Goal: Task Accomplishment & Management: Use online tool/utility

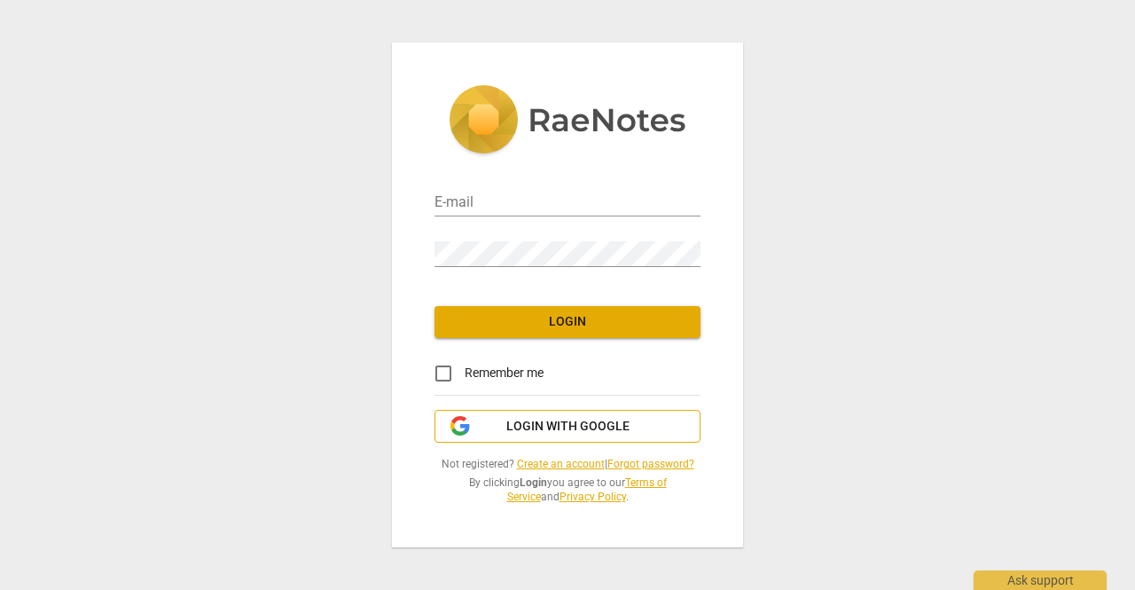
click at [511, 432] on span "Login with Google" at bounding box center [567, 427] width 123 height 18
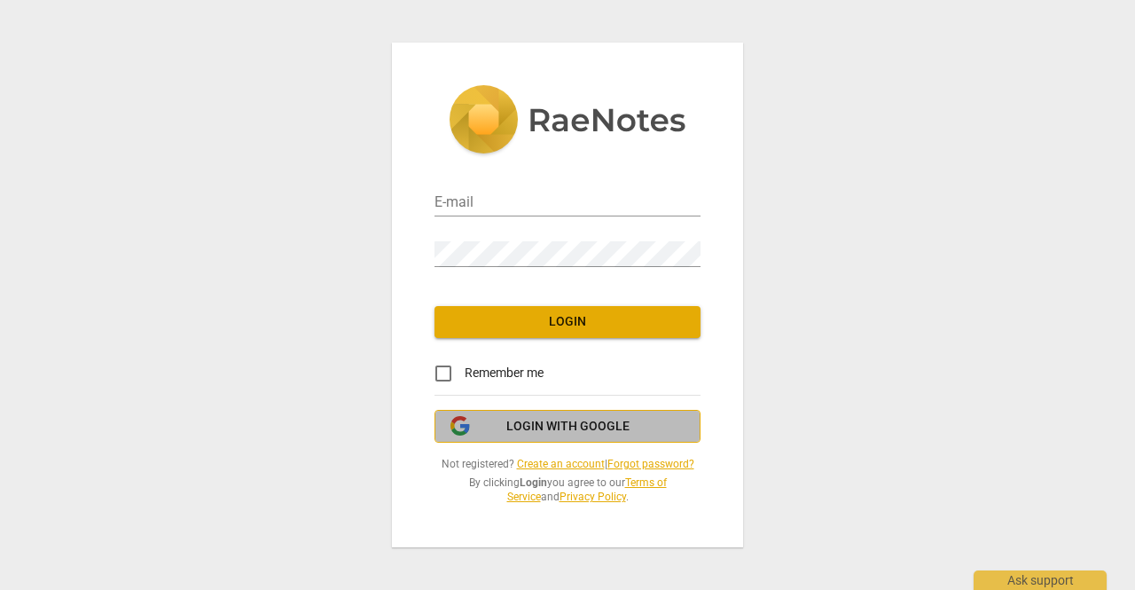
click at [618, 430] on span "Login with Google" at bounding box center [567, 427] width 123 height 18
click at [551, 424] on span "Login with Google" at bounding box center [567, 427] width 123 height 18
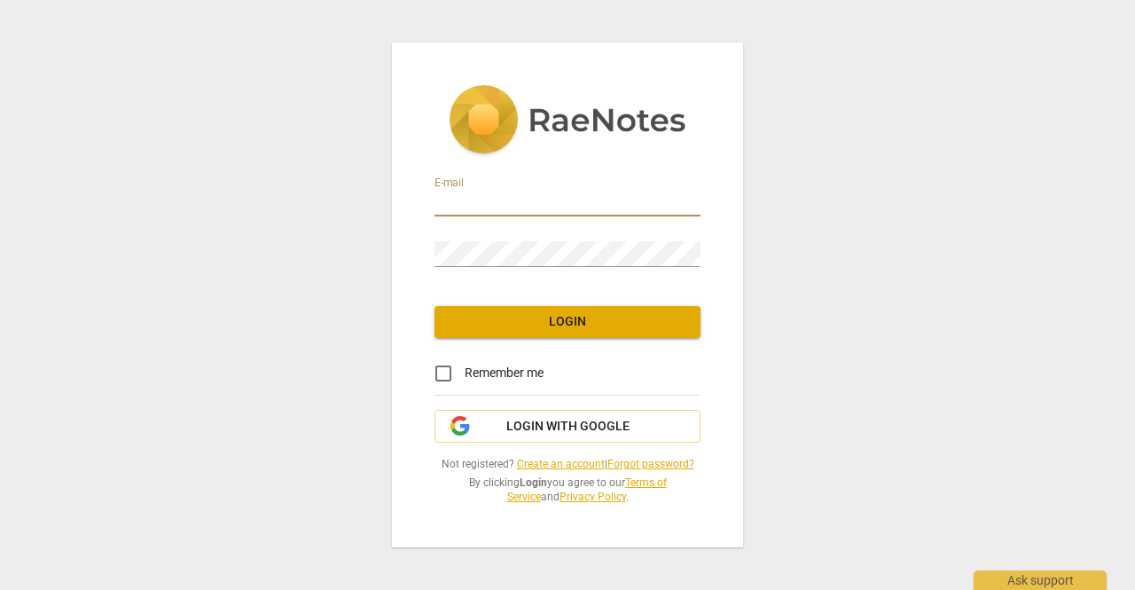
click at [513, 204] on input "email" at bounding box center [567, 204] width 266 height 26
type input "jyotsna.kukreti@gmail.com"
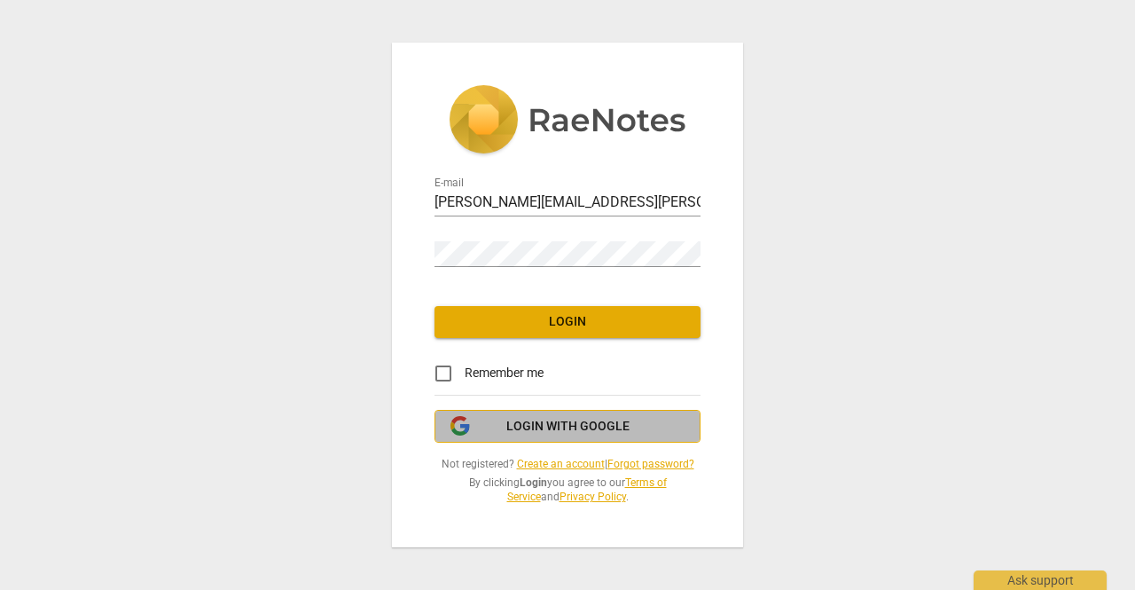
click at [598, 436] on button "Login with Google" at bounding box center [567, 427] width 266 height 34
click at [582, 432] on span "Login with Google" at bounding box center [567, 427] width 123 height 18
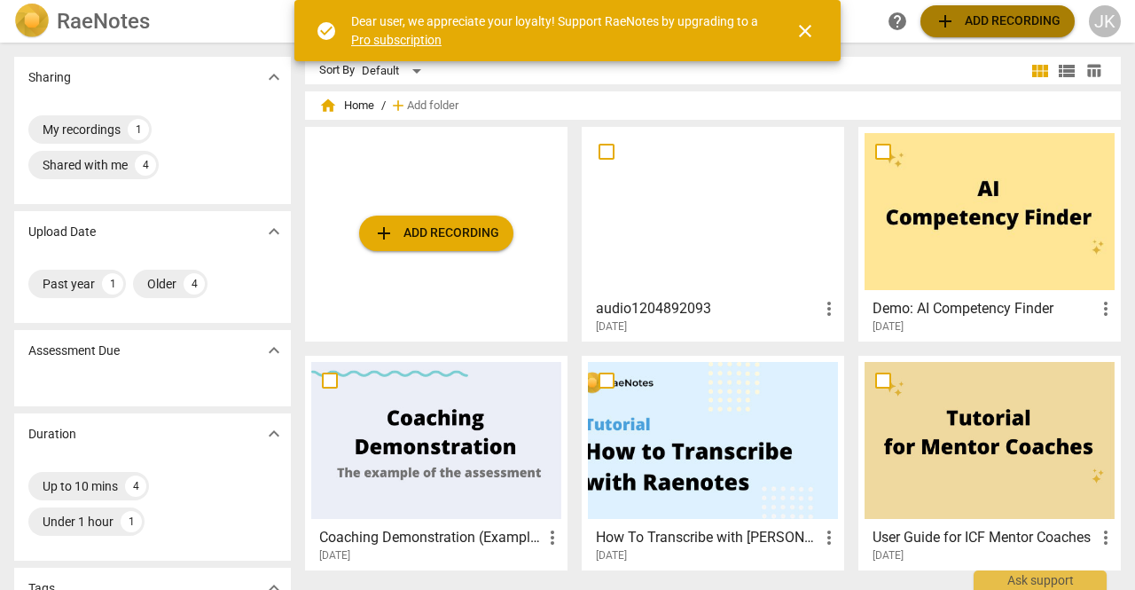
click at [983, 20] on span "add Add recording" at bounding box center [997, 21] width 126 height 21
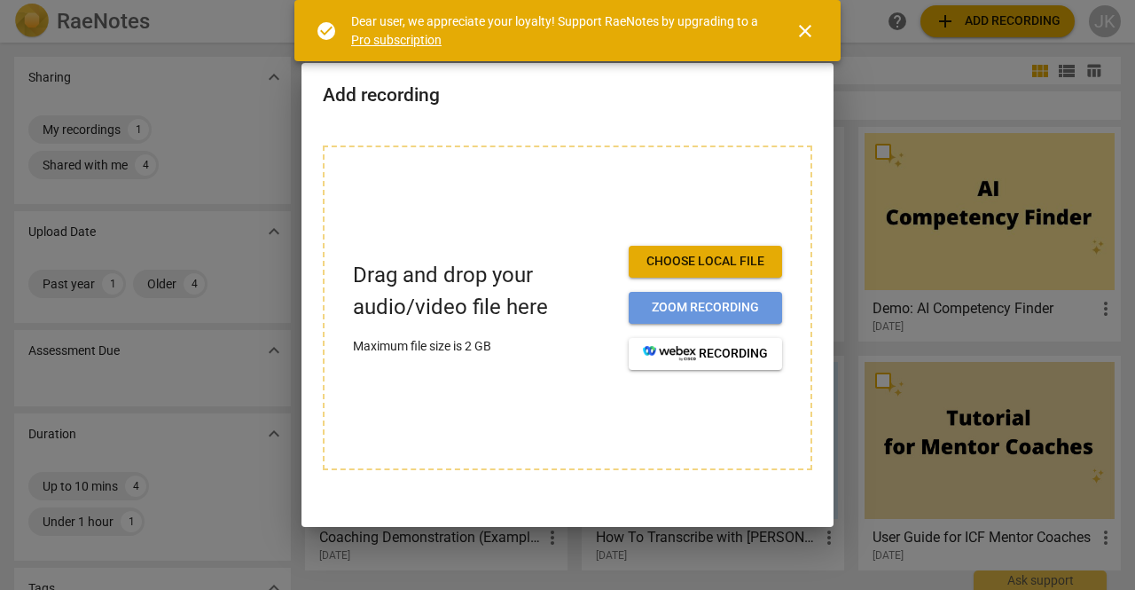
click at [708, 305] on span "Zoom recording" at bounding box center [705, 308] width 125 height 18
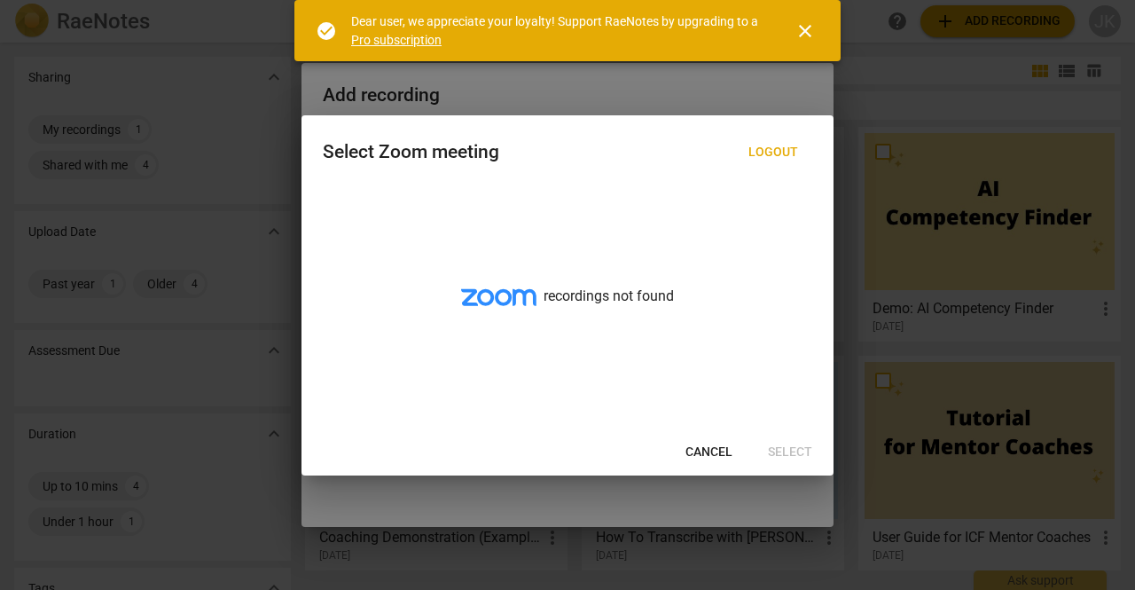
click at [708, 449] on span "Cancel" at bounding box center [708, 452] width 47 height 18
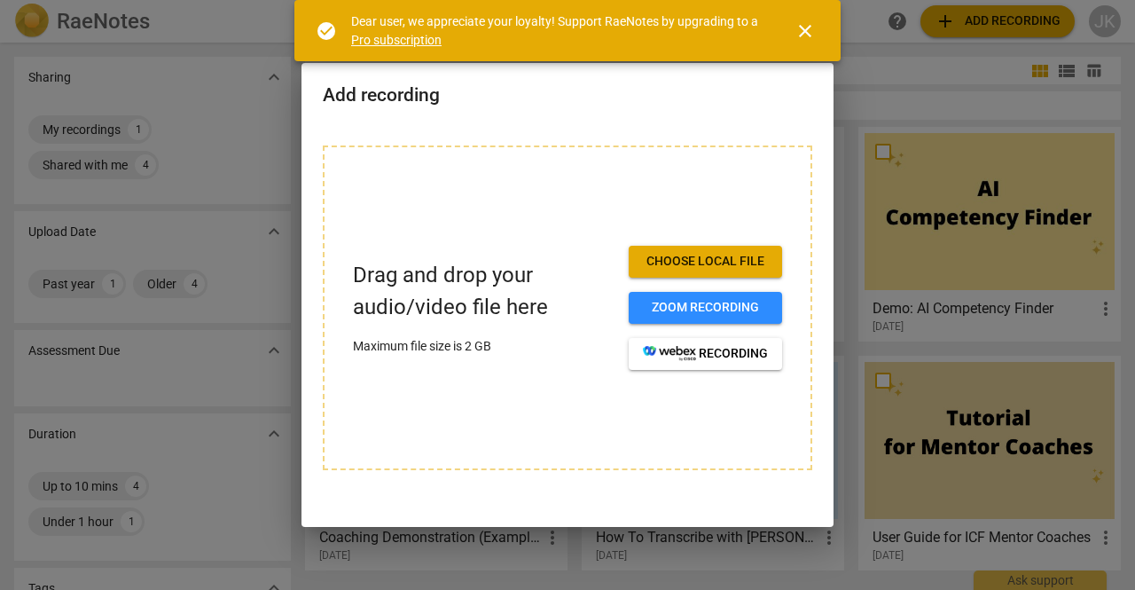
click at [671, 261] on span "Choose local file" at bounding box center [705, 262] width 125 height 18
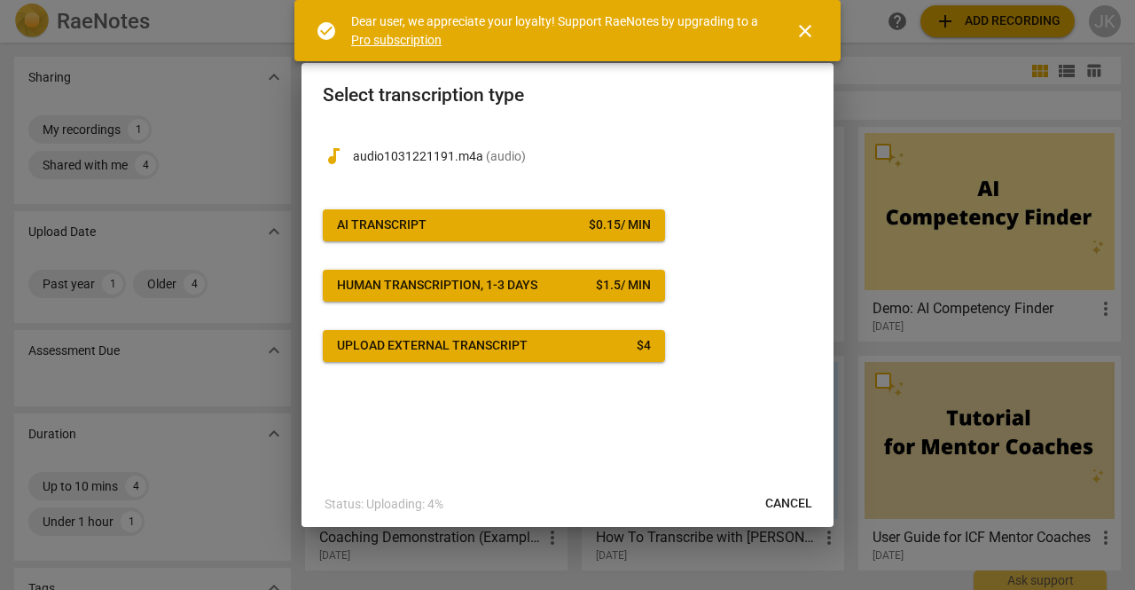
click at [562, 229] on span "AI Transcript $ 0.15 / min" at bounding box center [494, 225] width 314 height 18
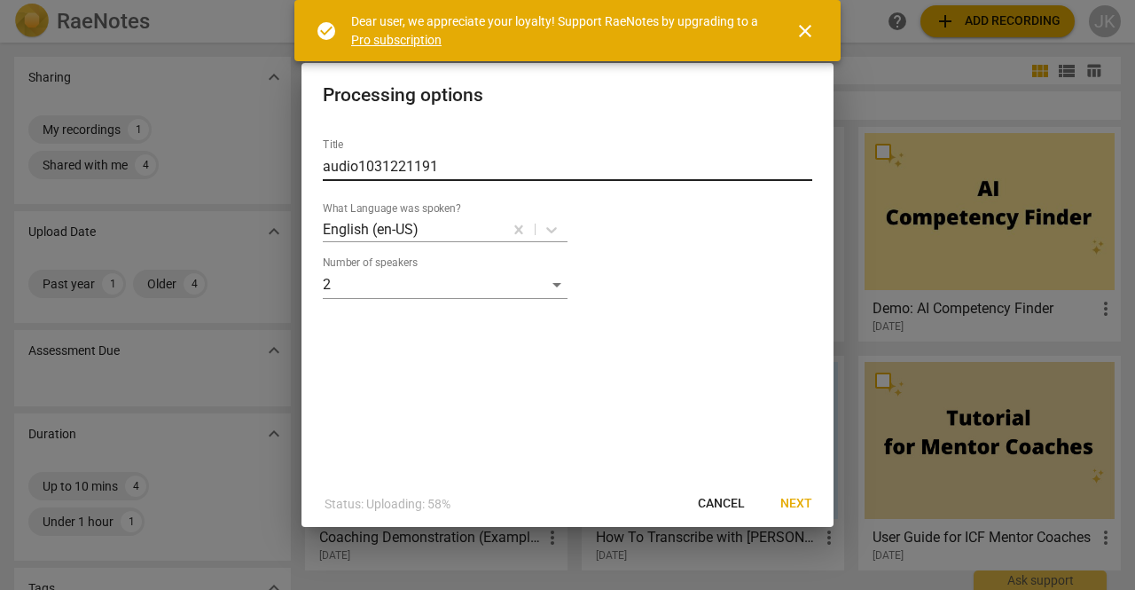
click at [460, 171] on input "audio1031221191" at bounding box center [567, 166] width 489 height 28
drag, startPoint x: 461, startPoint y: 168, endPoint x: 249, endPoint y: 174, distance: 212.0
click at [255, 164] on div "Processing options Title audio1031221191 What Language was spoken? English (en-…" at bounding box center [567, 295] width 1135 height 590
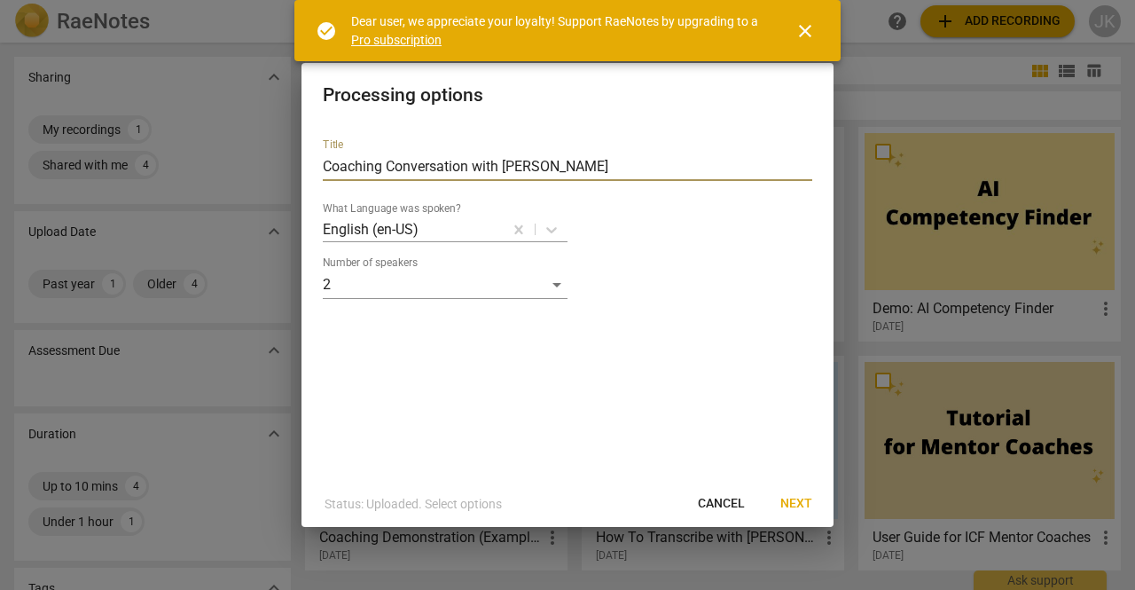
type input "Coaching Conversation with [PERSON_NAME]"
click at [792, 500] on span "Next" at bounding box center [796, 504] width 32 height 18
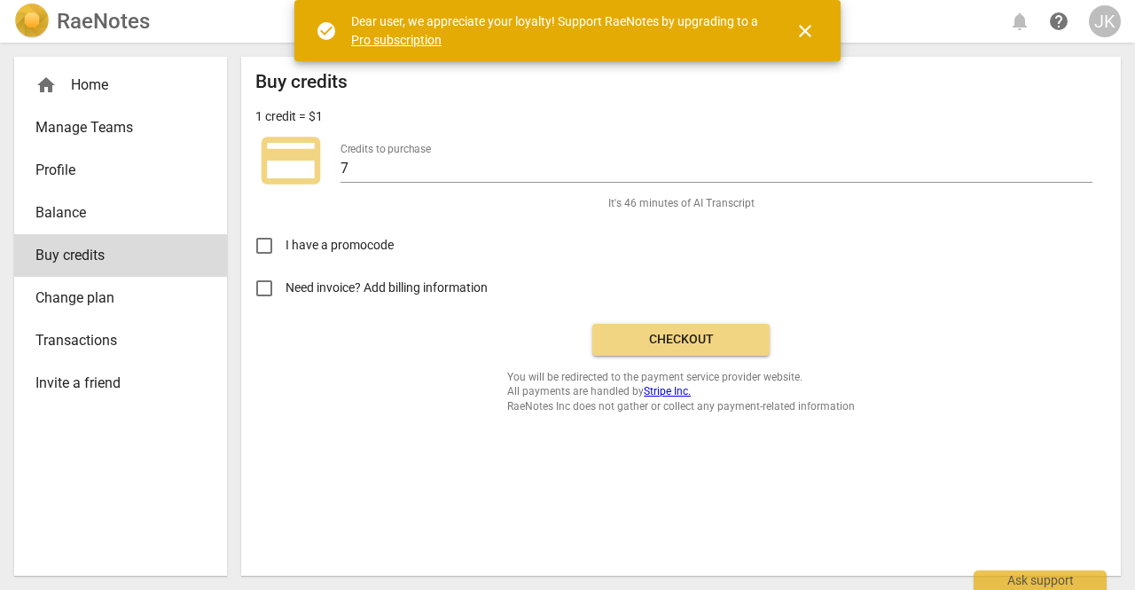
click at [269, 289] on input "Need invoice? Add billing information" at bounding box center [264, 288] width 43 height 43
checkbox input "true"
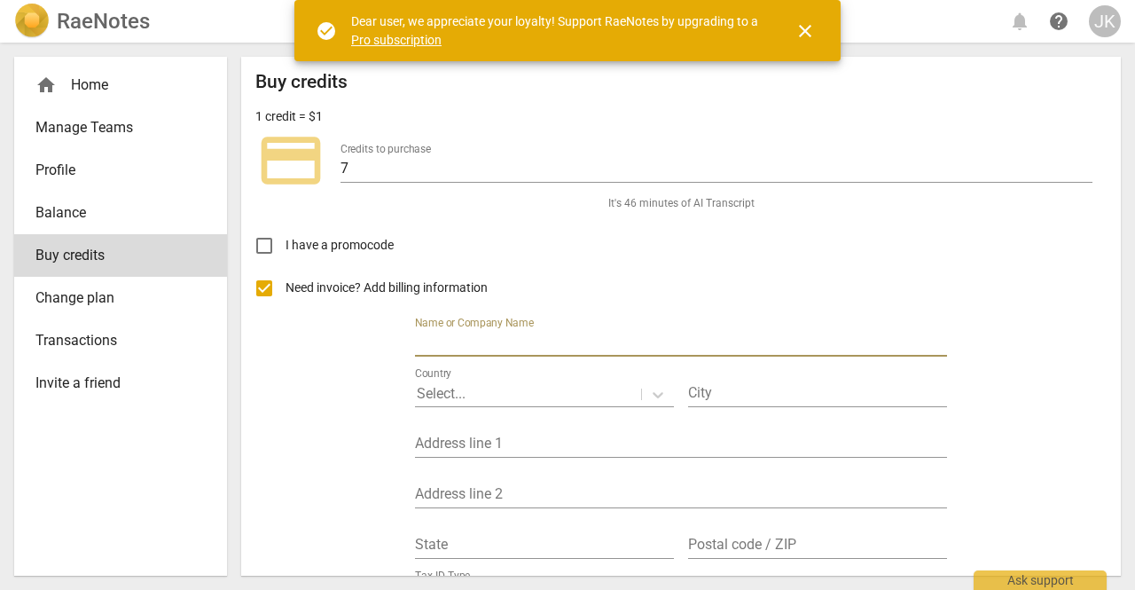
click at [668, 341] on input "text" at bounding box center [681, 344] width 532 height 26
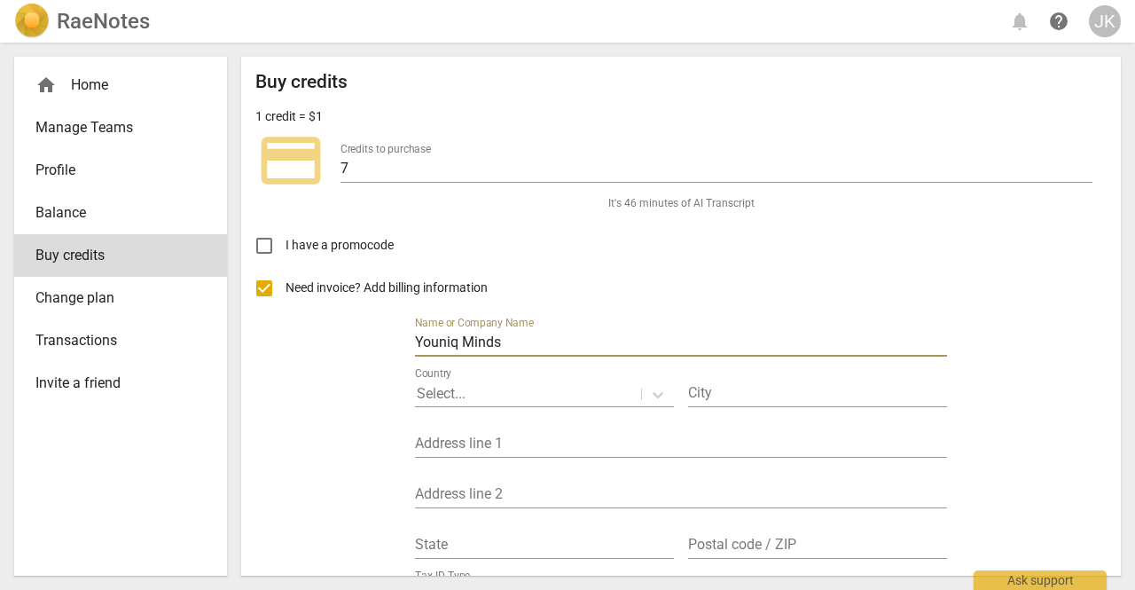
type input "Youniq Minds"
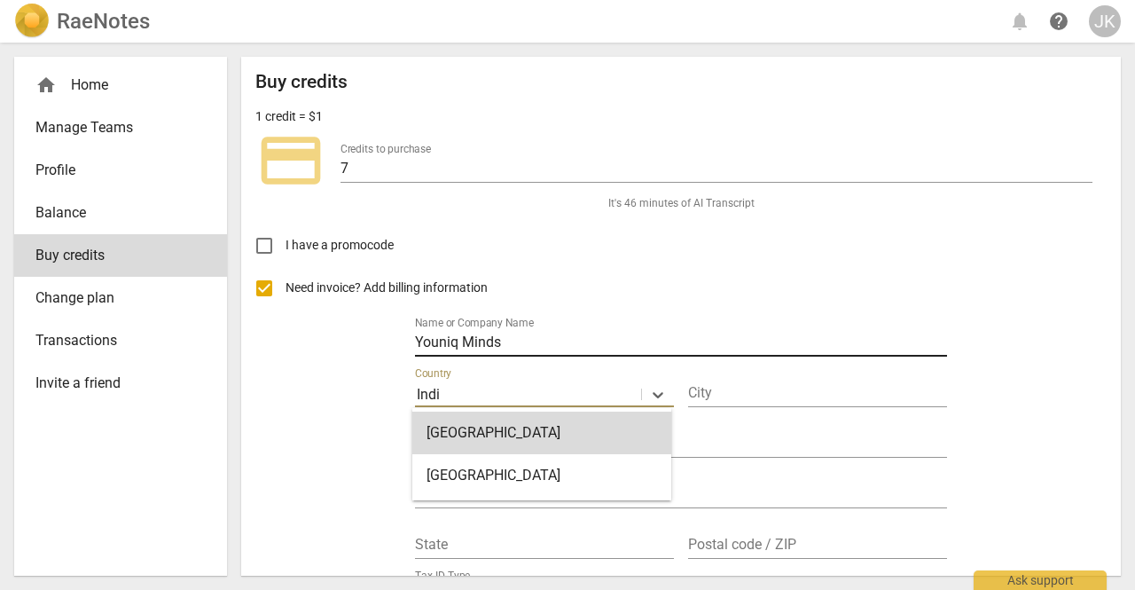
type input "India"
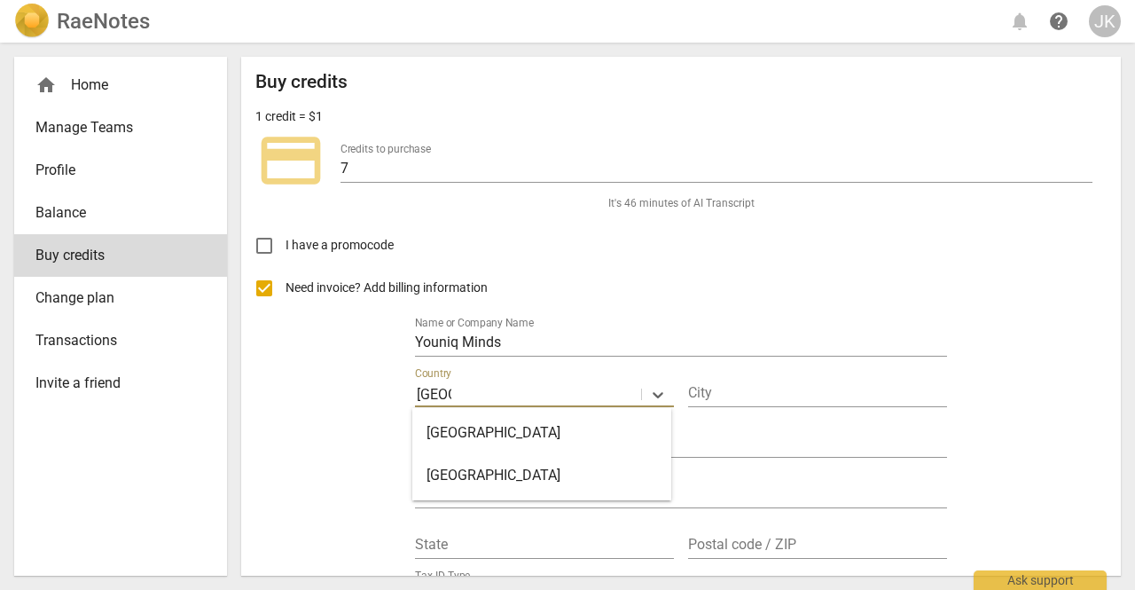
click at [522, 478] on div "India" at bounding box center [541, 475] width 259 height 43
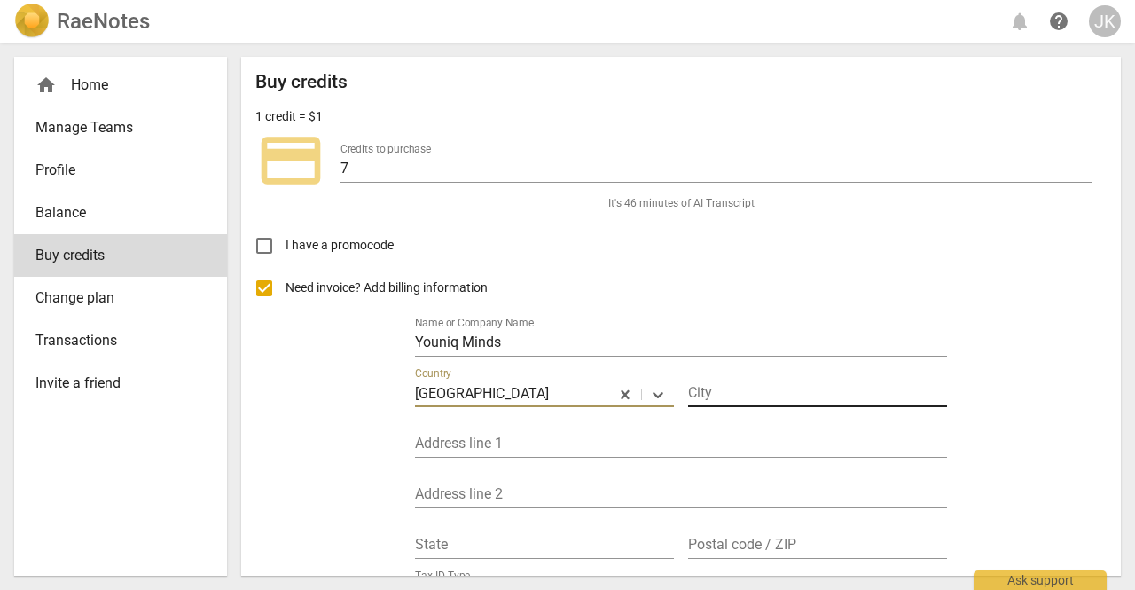
click at [736, 398] on input "text" at bounding box center [817, 394] width 259 height 26
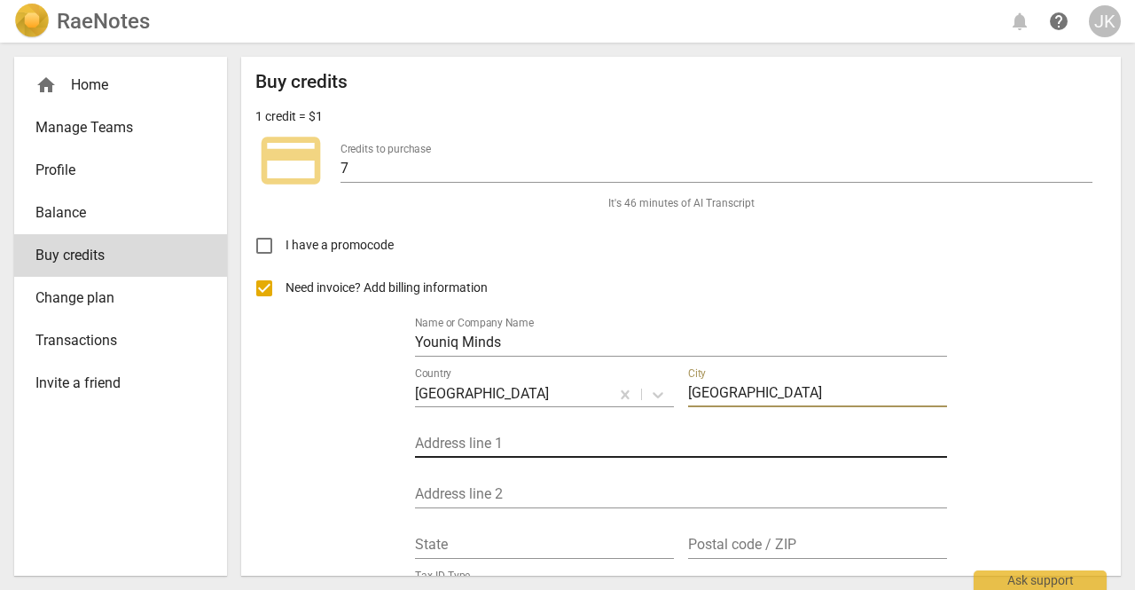
type input "New Delhi"
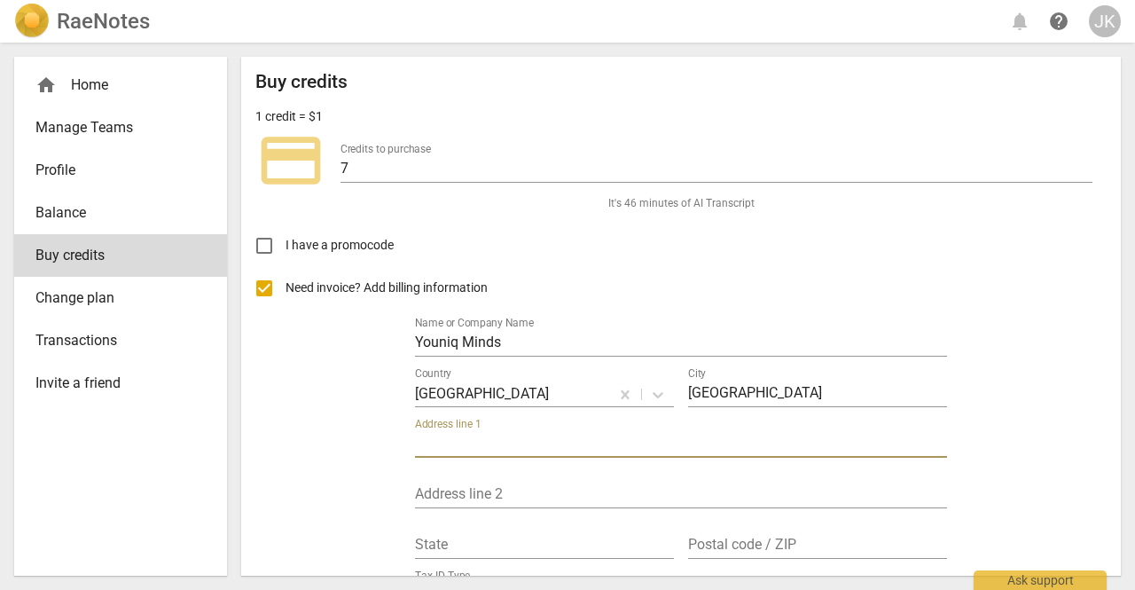
click at [670, 452] on input "text" at bounding box center [681, 445] width 532 height 26
type input "118 Vidyasagar Apartments, Sector 6, Plot 34"
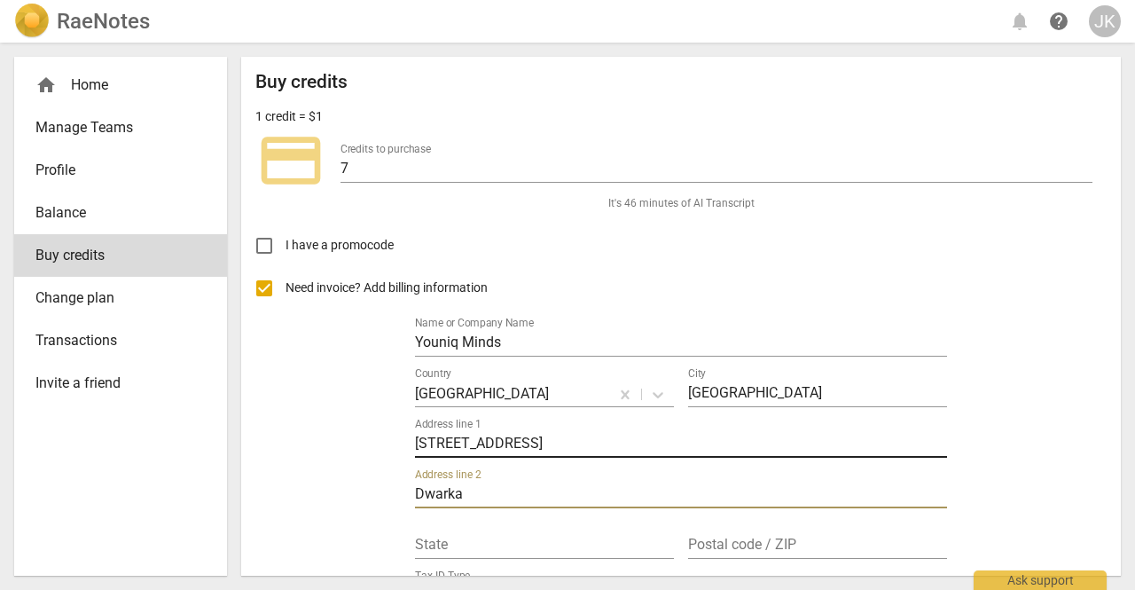
type input "Dwarka"
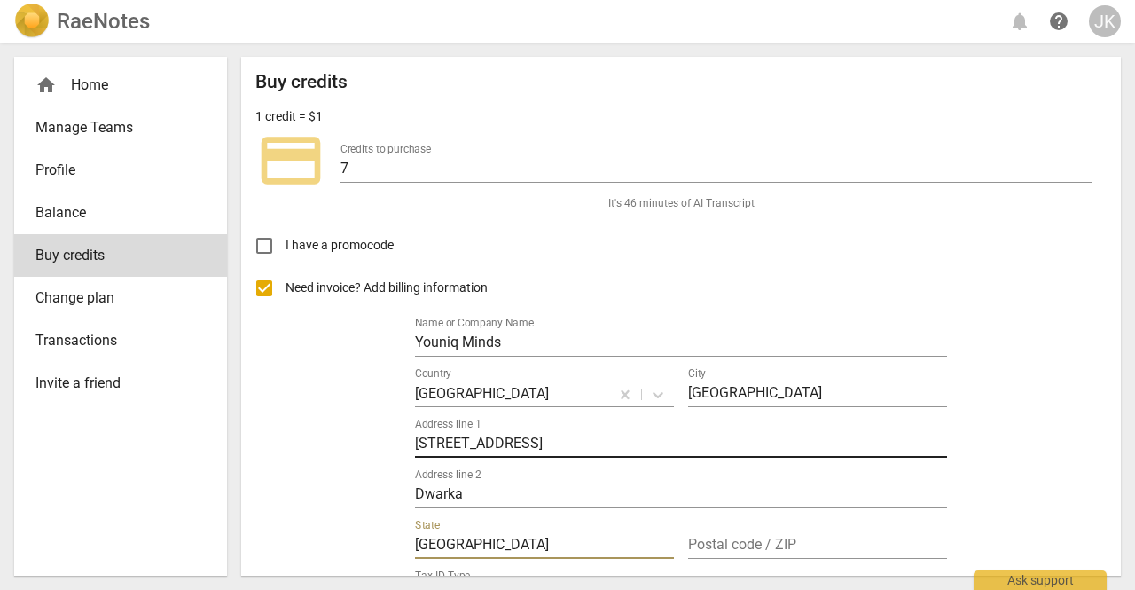
type input "Delhi"
type input "110075"
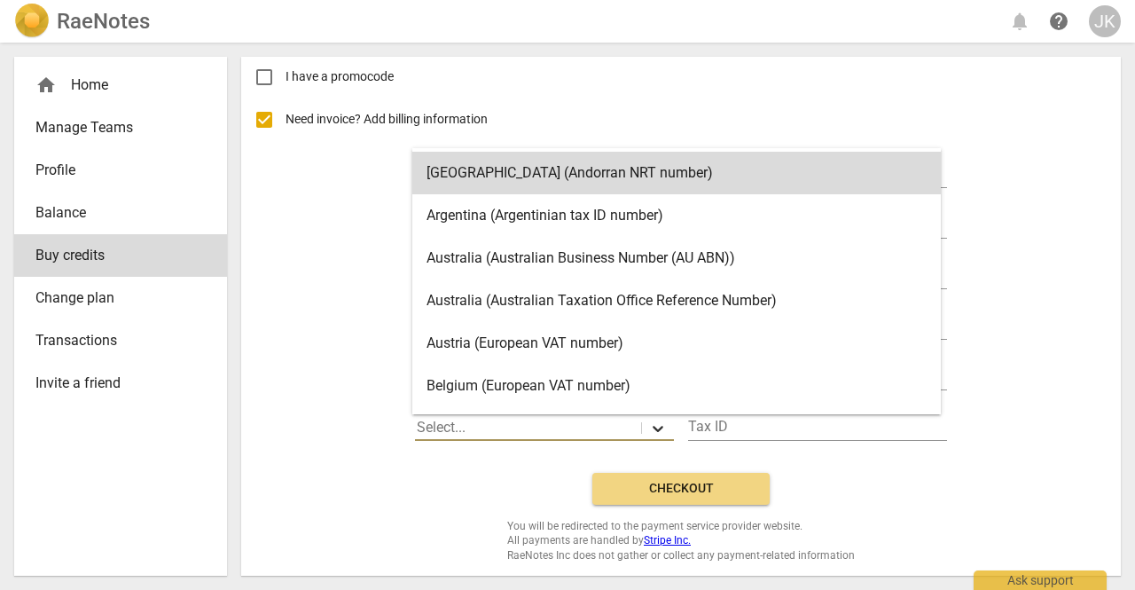
click at [649, 430] on icon at bounding box center [658, 428] width 18 height 18
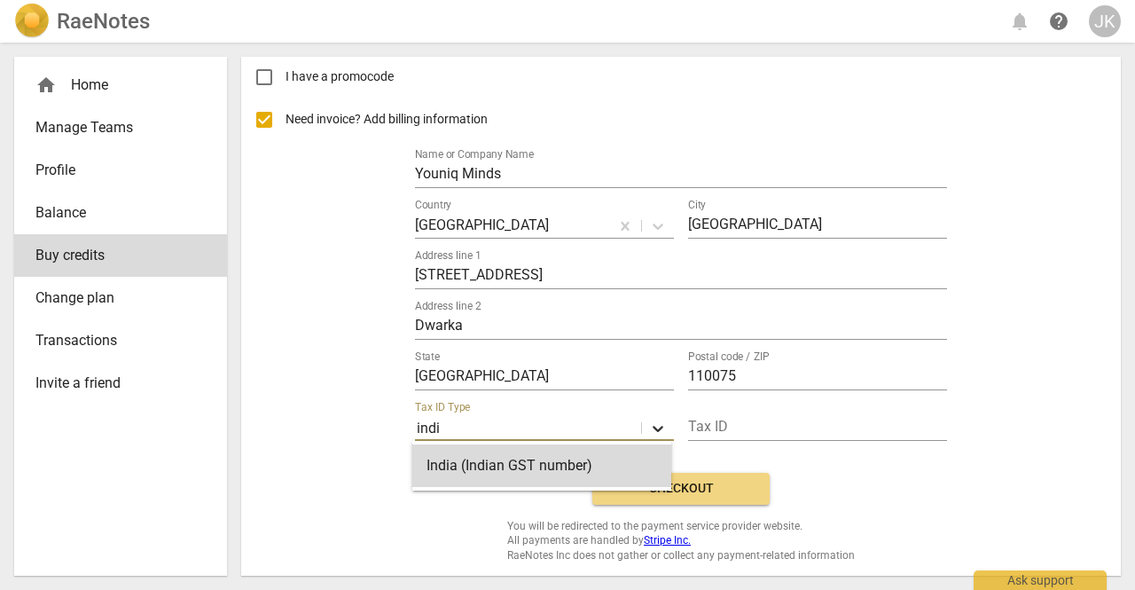
type input "india"
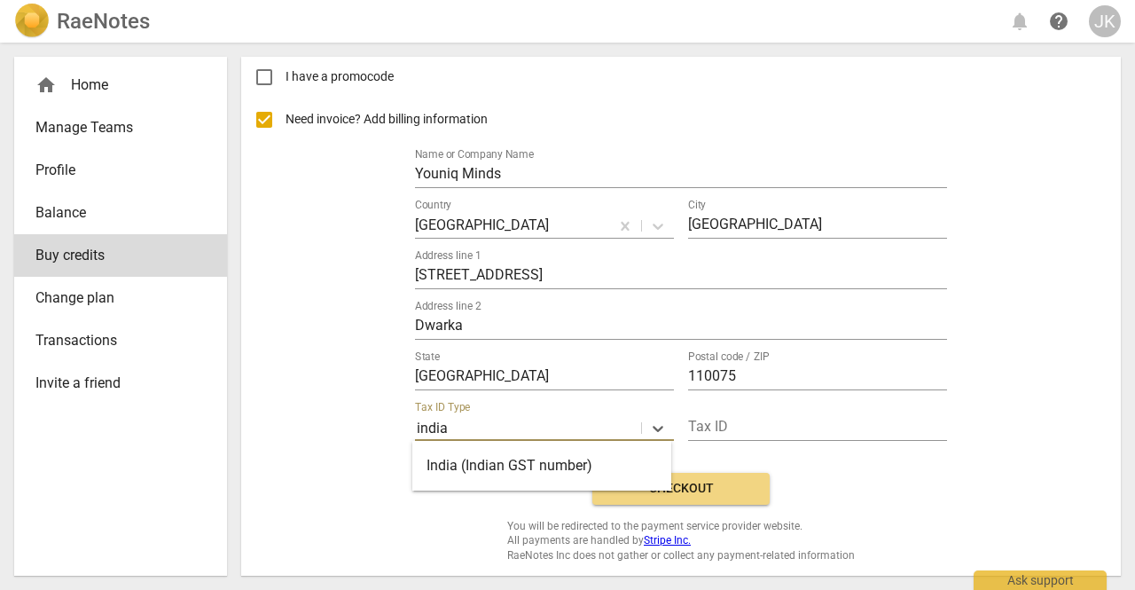
click at [551, 465] on div "India (Indian GST number)" at bounding box center [541, 465] width 259 height 43
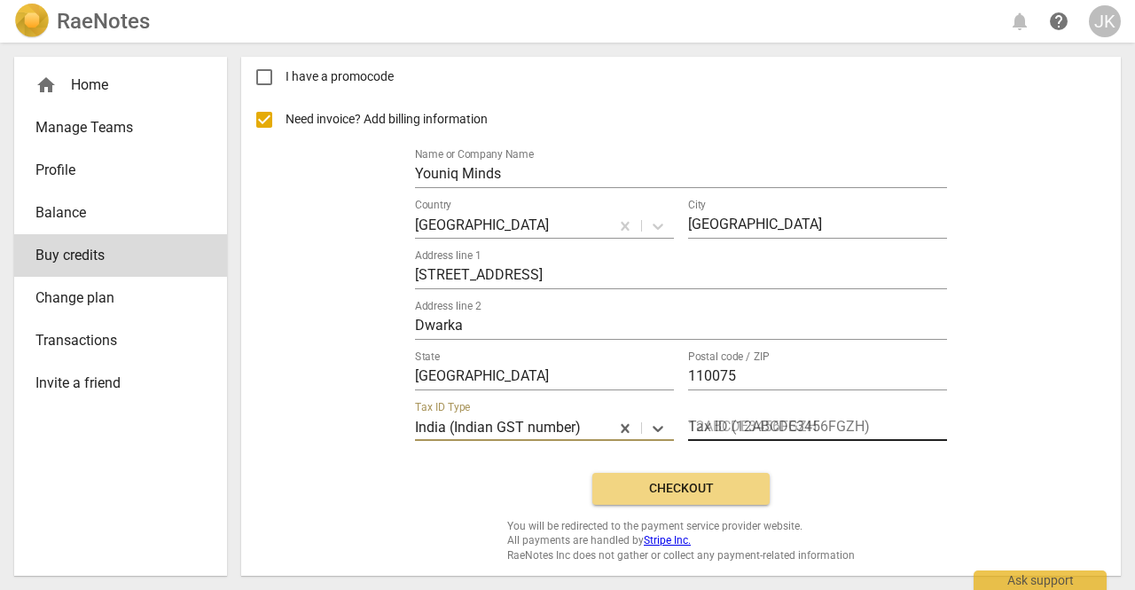
click at [722, 430] on input "text" at bounding box center [817, 428] width 259 height 26
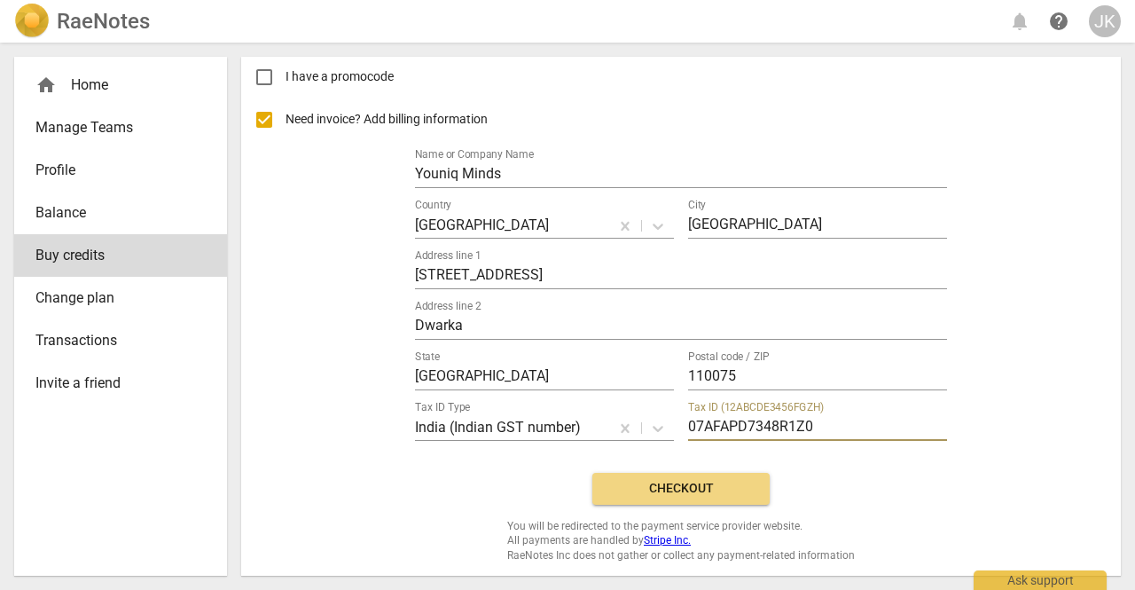
type input "07AFAPD7348R1Z0"
click at [665, 494] on span "Checkout" at bounding box center [680, 489] width 149 height 18
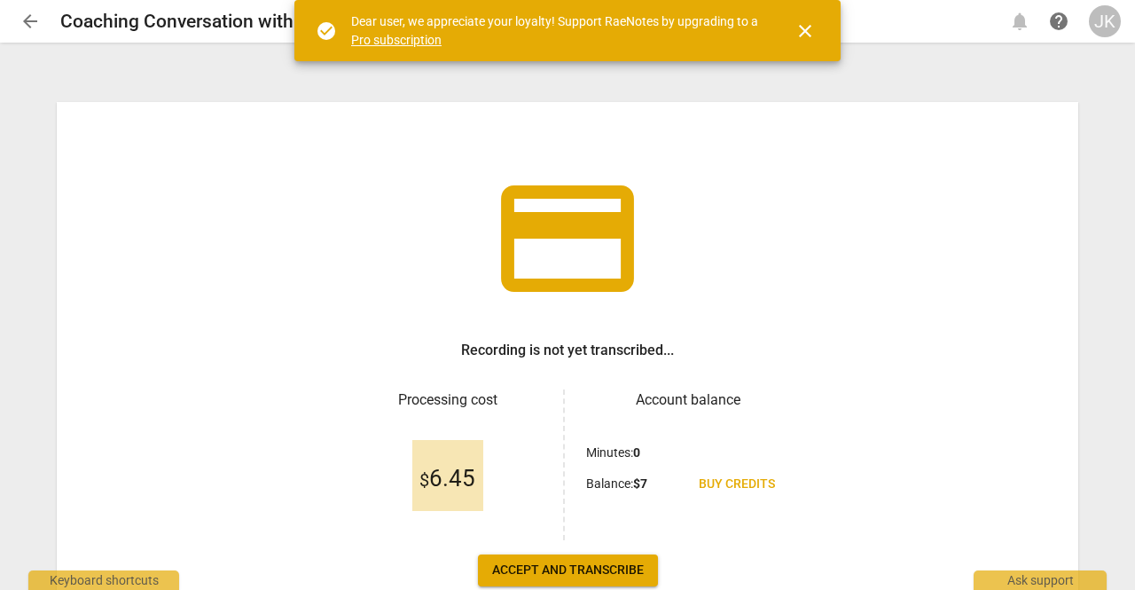
click at [807, 28] on span "close" at bounding box center [804, 30] width 21 height 21
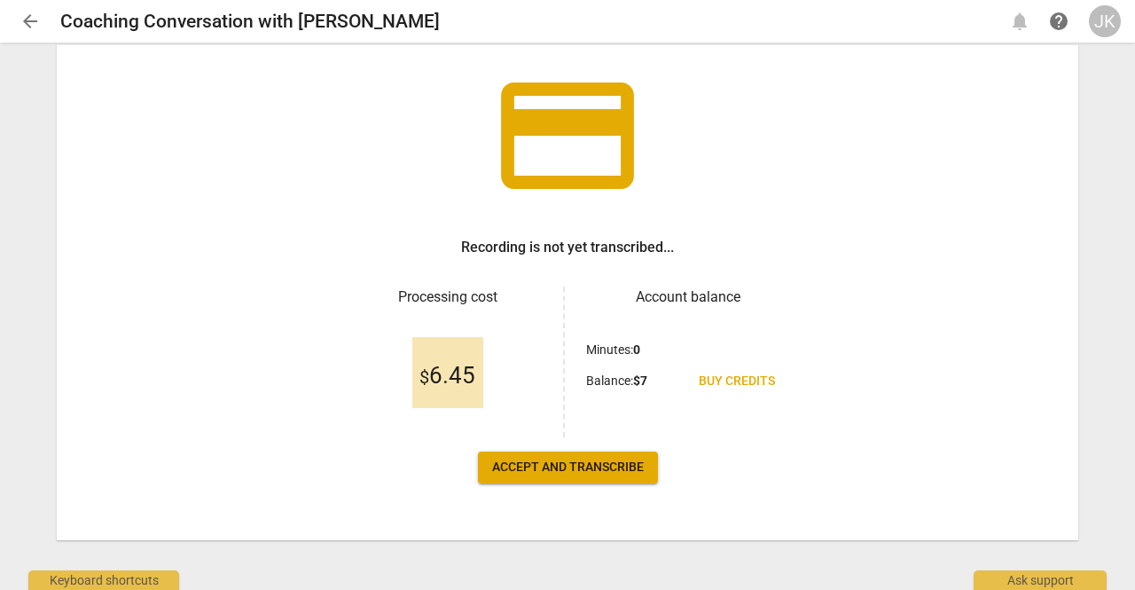
scroll to position [109, 0]
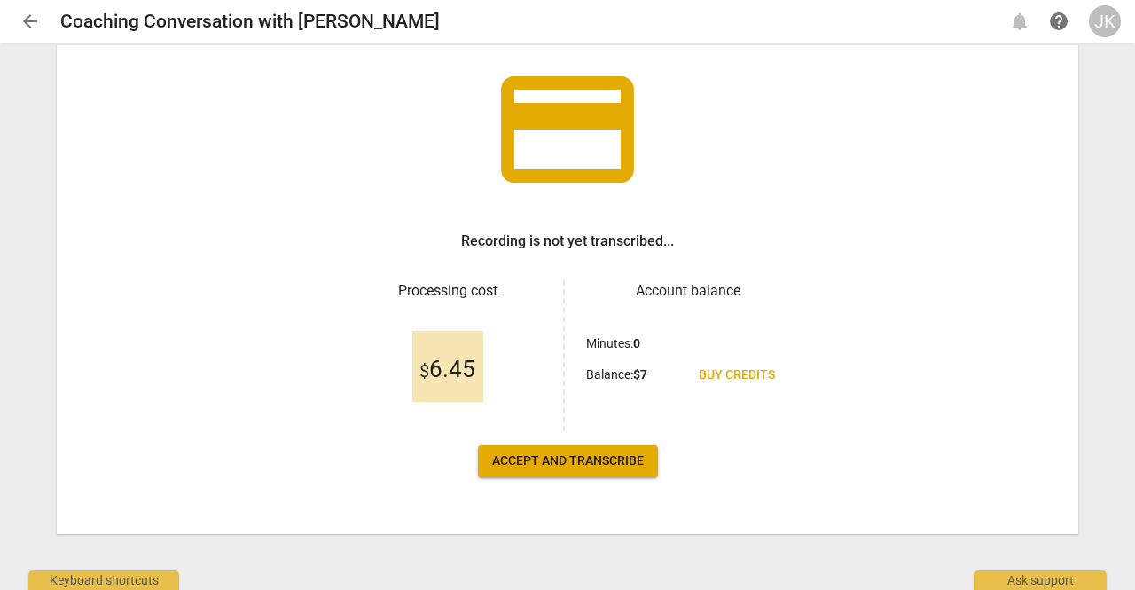
click at [569, 458] on span "Accept and transcribe" at bounding box center [568, 461] width 152 height 18
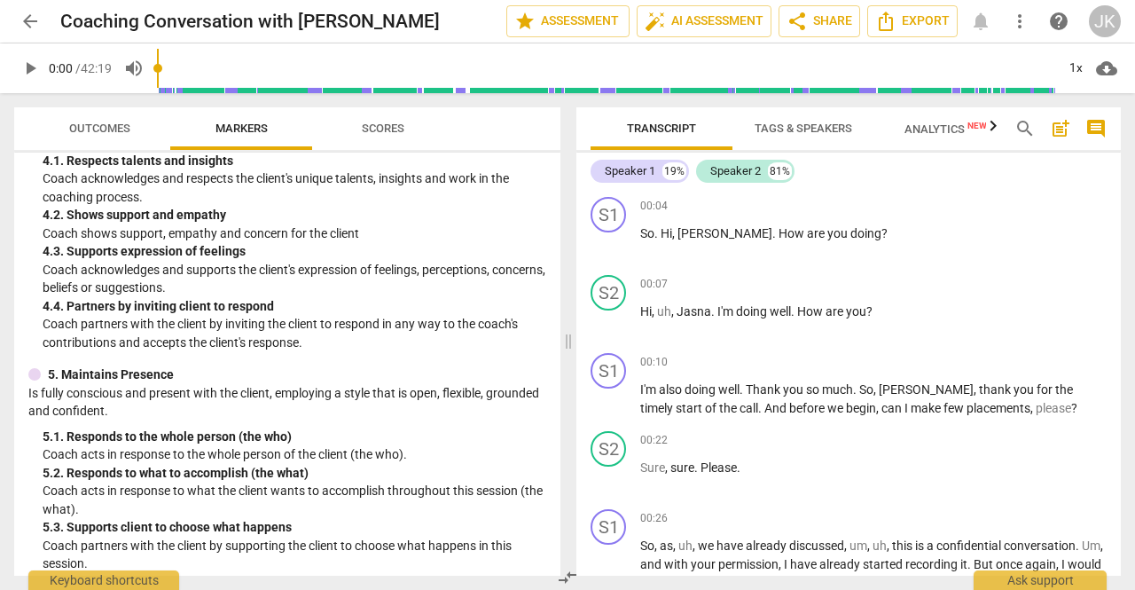
scroll to position [621, 0]
click at [388, 128] on span "Scores" at bounding box center [383, 127] width 43 height 13
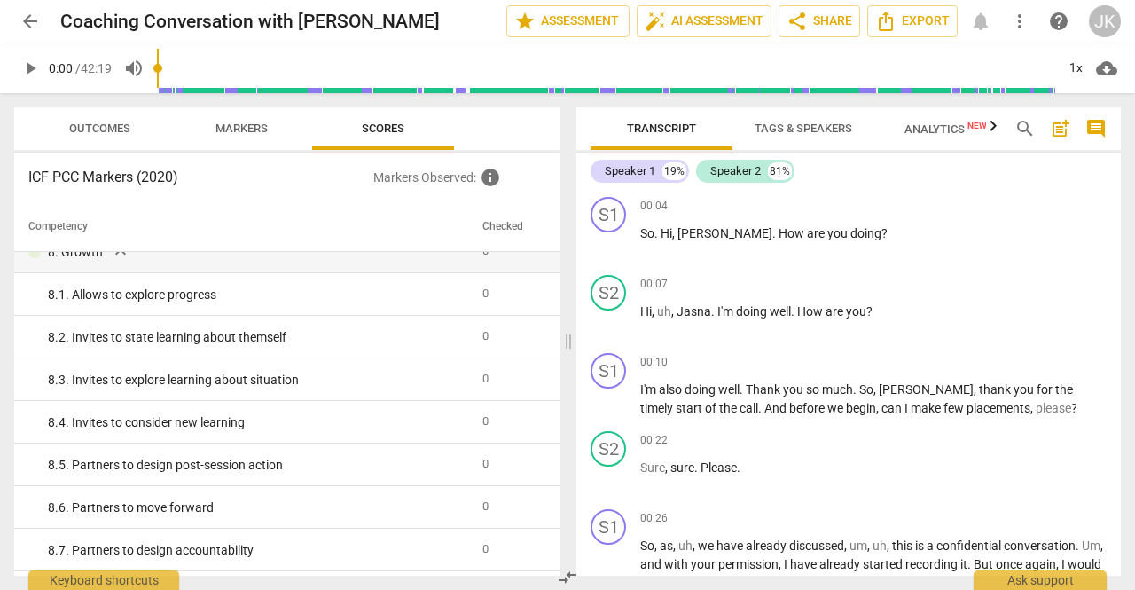
scroll to position [1676, 0]
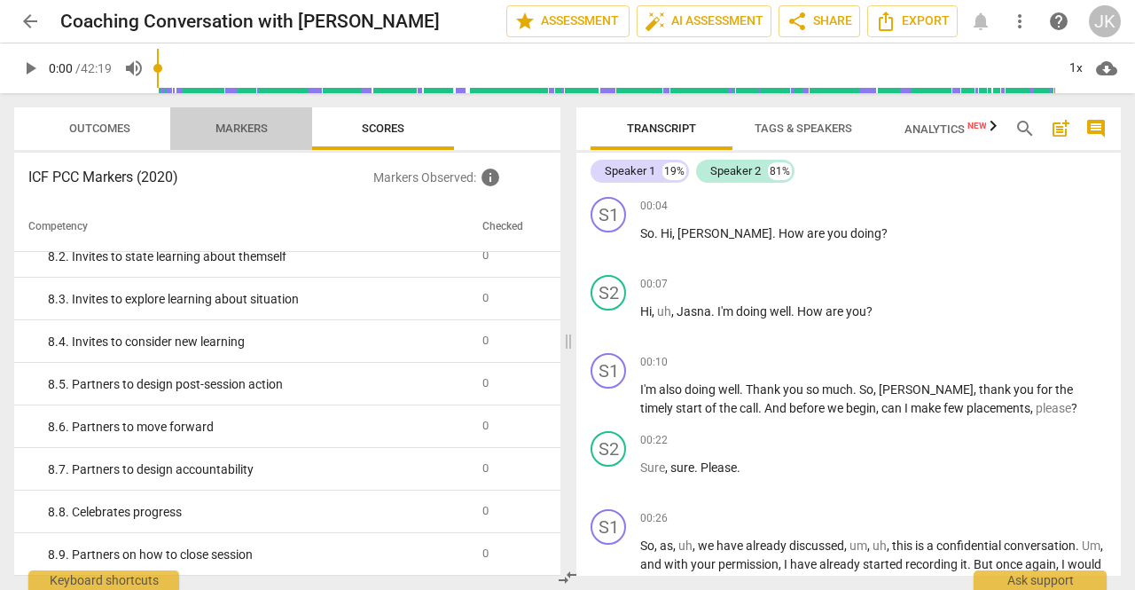
click at [259, 130] on span "Markers" at bounding box center [241, 127] width 52 height 13
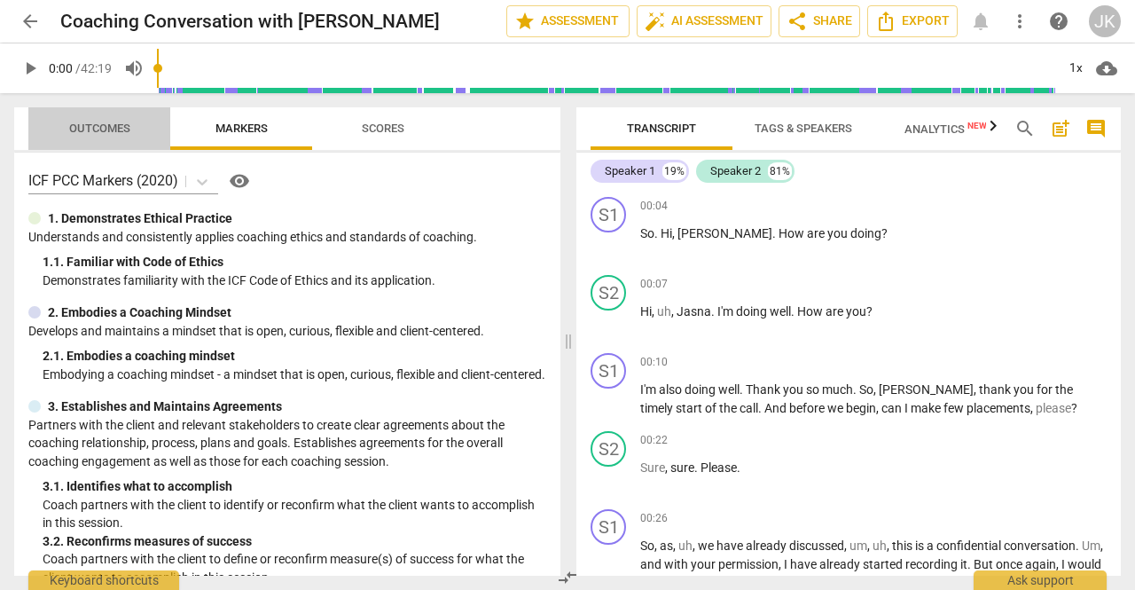
click at [117, 121] on span "Outcomes" at bounding box center [99, 127] width 61 height 13
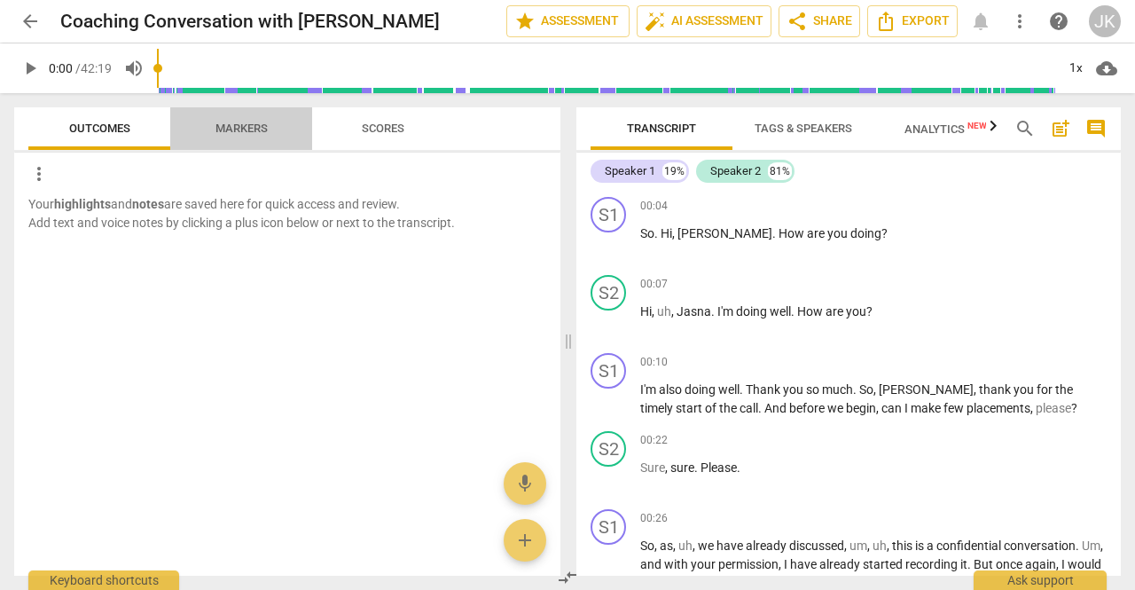
click at [225, 125] on span "Markers" at bounding box center [241, 127] width 52 height 13
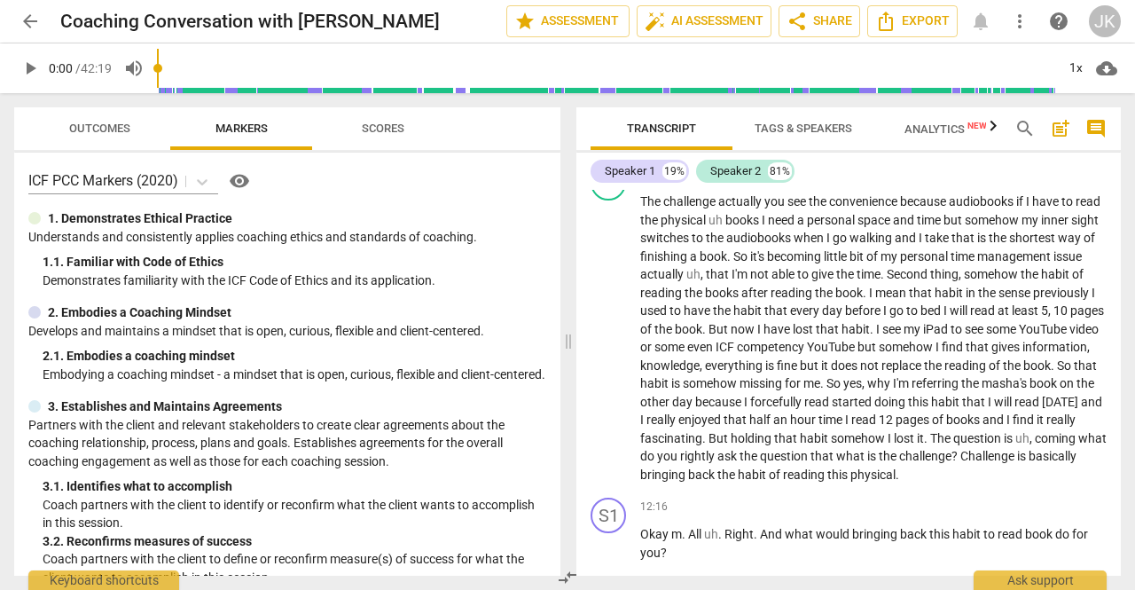
scroll to position [2571, 0]
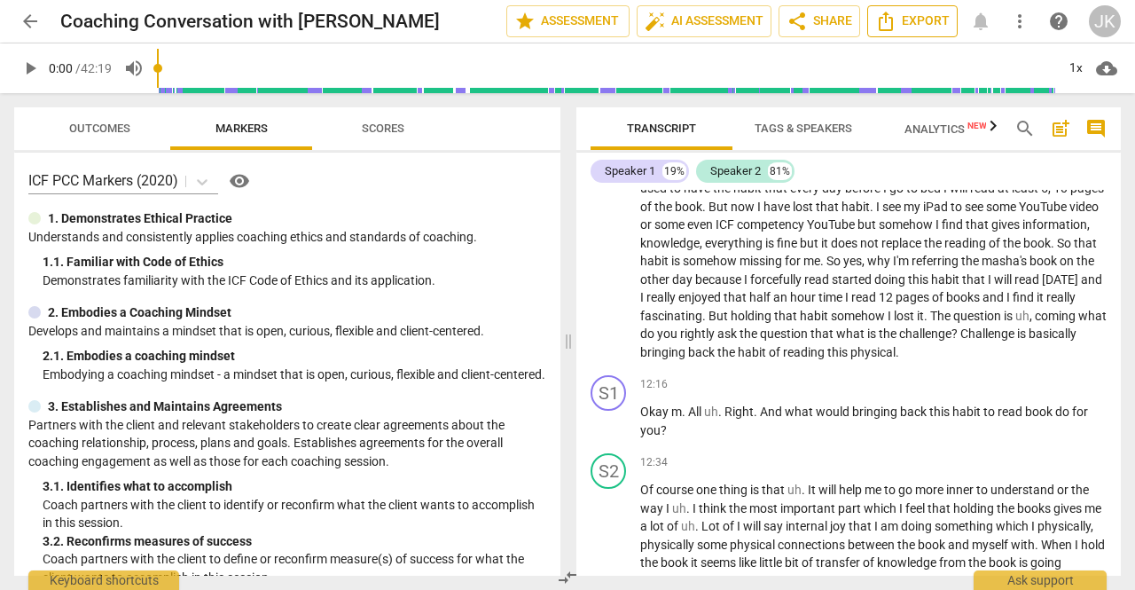
click at [905, 19] on span "Export" at bounding box center [912, 21] width 74 height 21
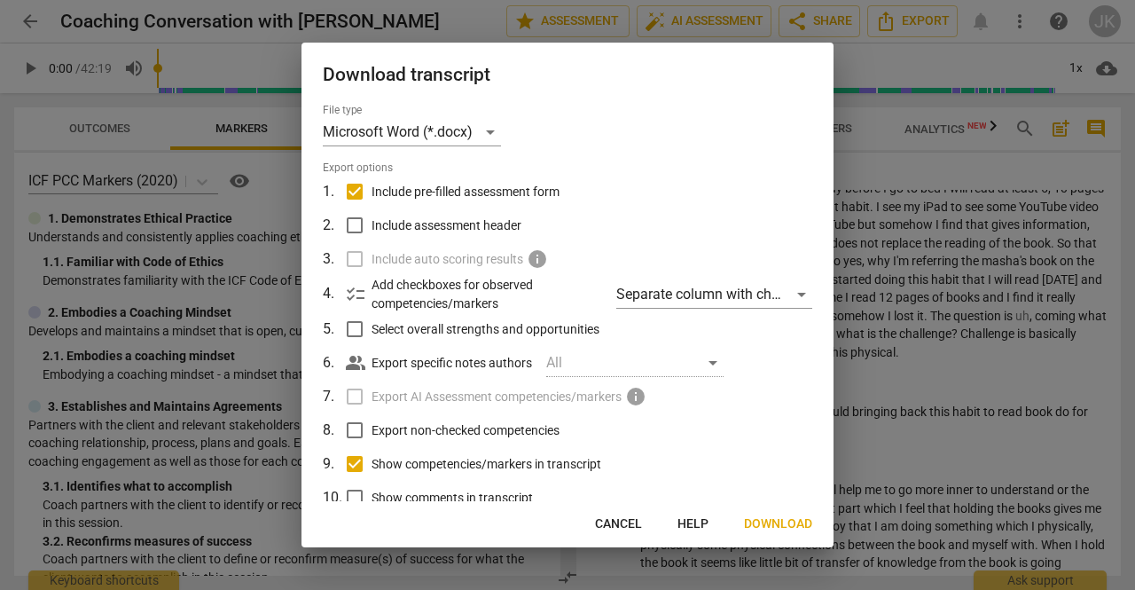
scroll to position [82, 0]
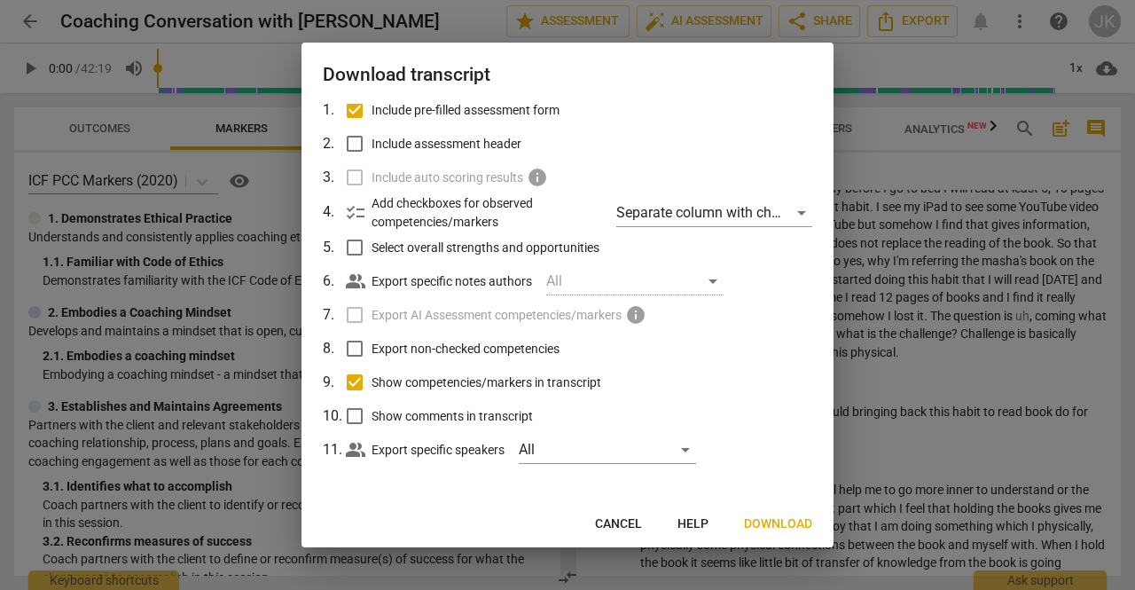
click at [757, 519] on span "Download" at bounding box center [778, 524] width 68 height 18
